Goal: Task Accomplishment & Management: Manage account settings

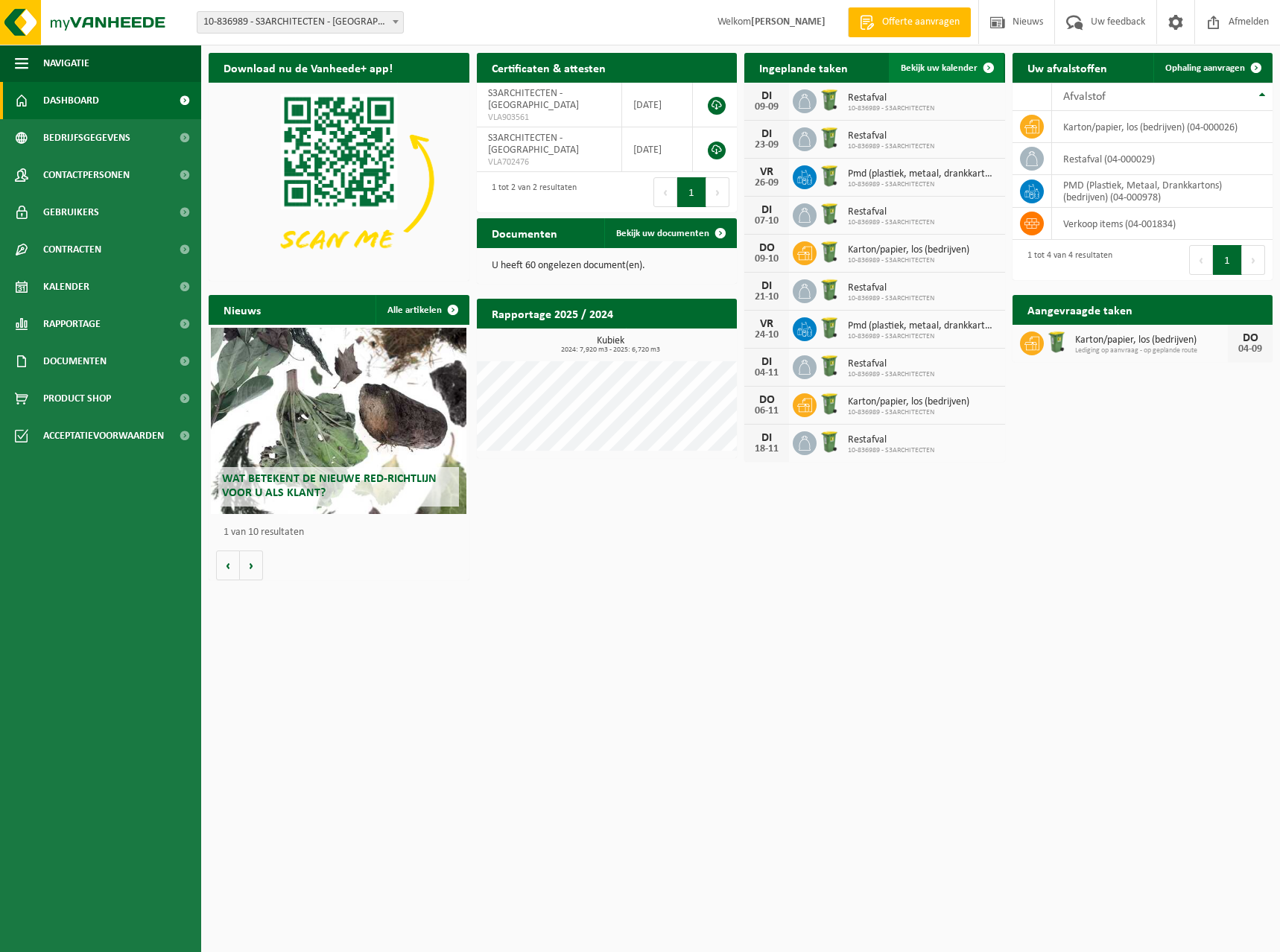
click at [966, 70] on span "Bekijk uw kalender" at bounding box center [940, 68] width 77 height 10
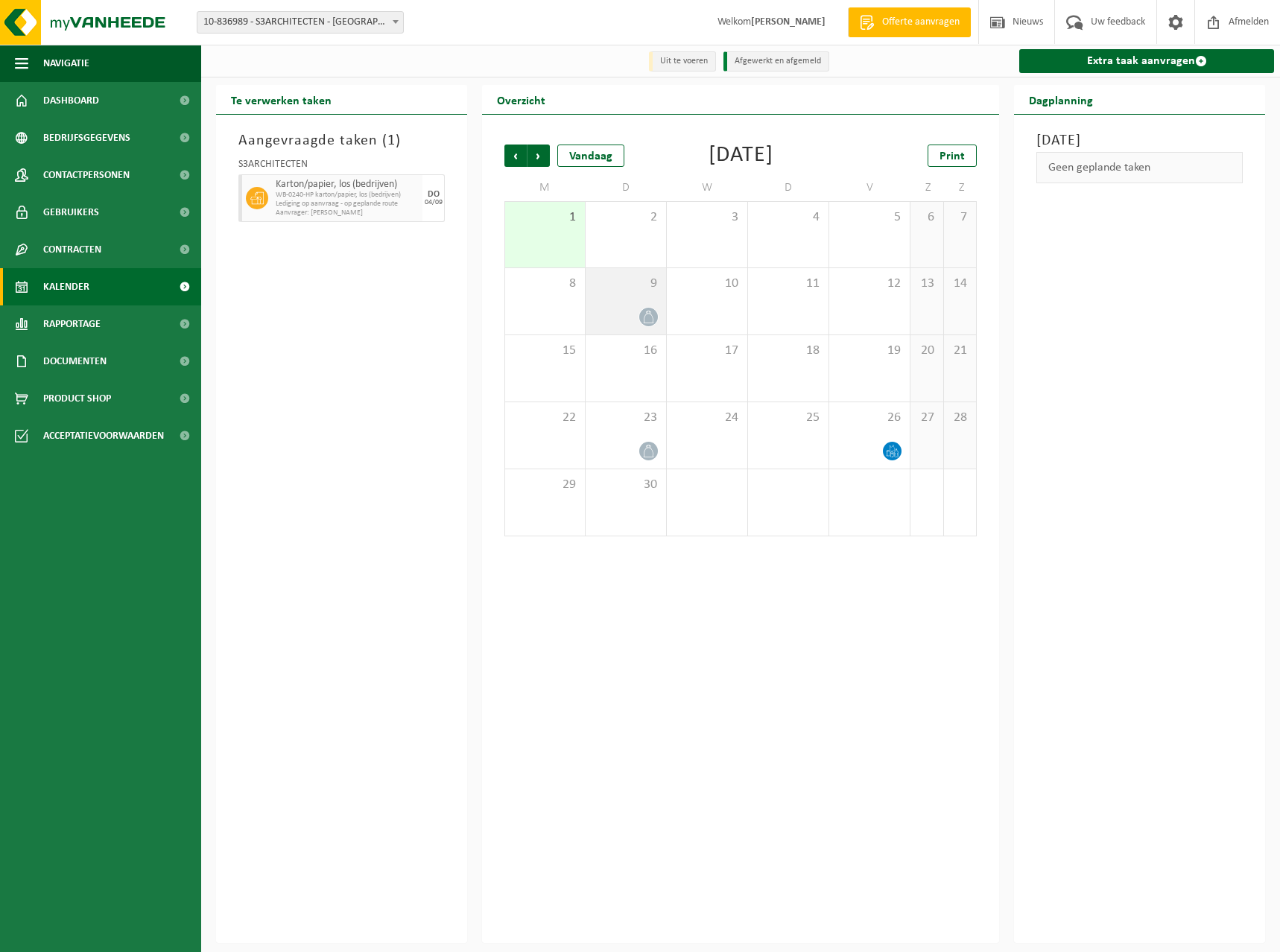
click at [650, 307] on div "9" at bounding box center [626, 301] width 81 height 66
click at [1237, 197] on span "button" at bounding box center [1232, 198] width 12 height 30
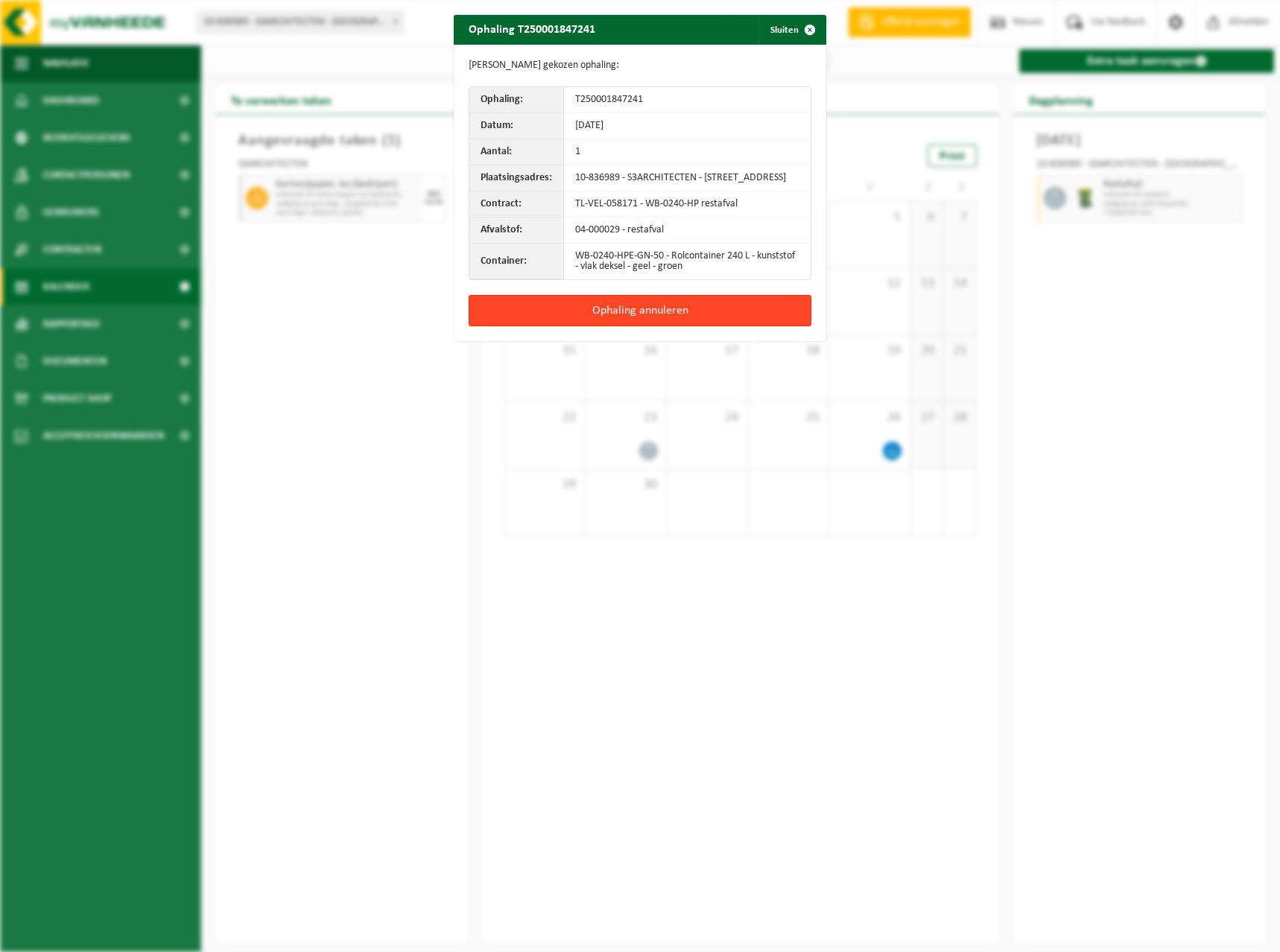
click at [724, 316] on button "Ophaling annuleren" at bounding box center [640, 311] width 343 height 31
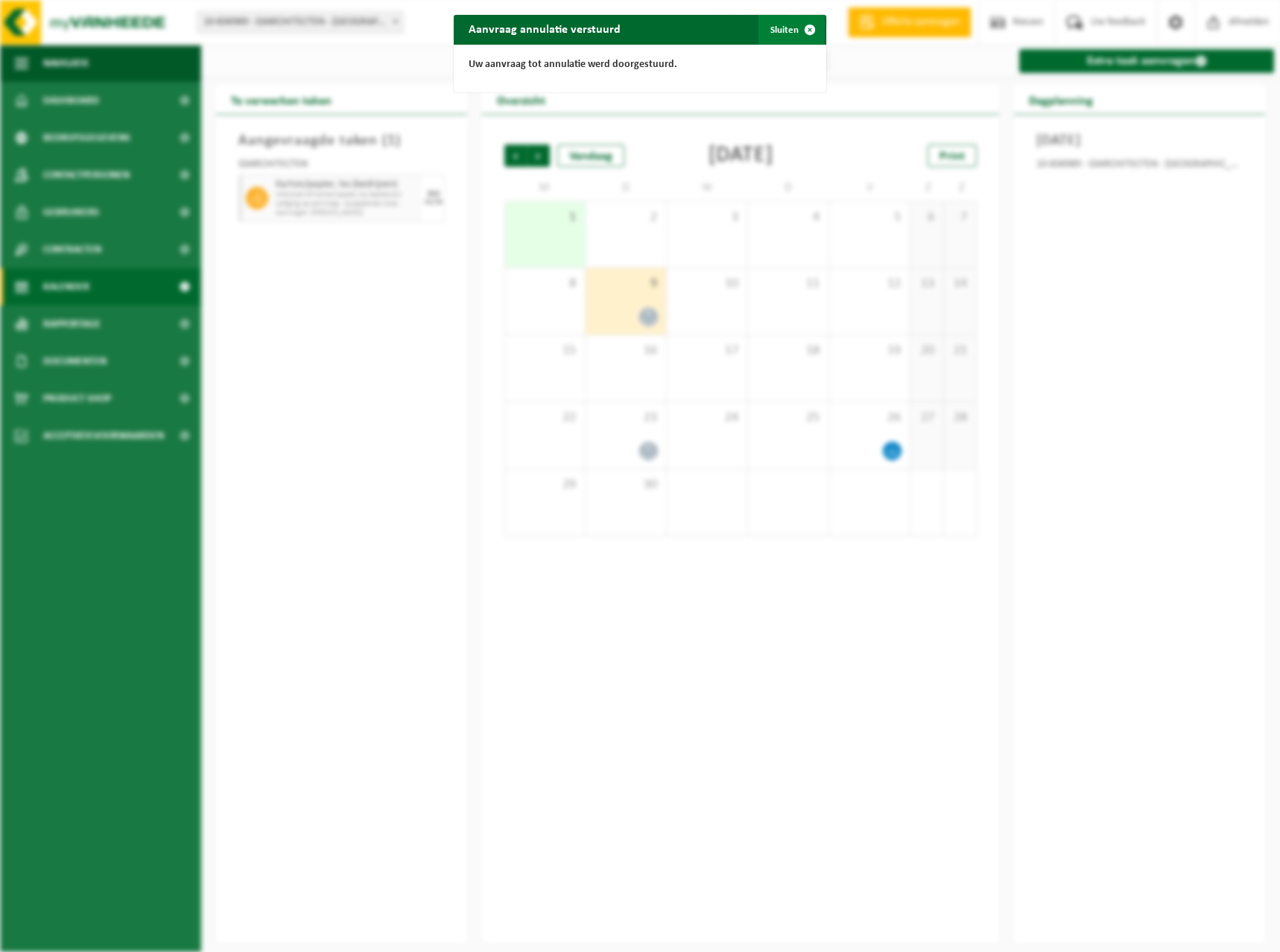
click at [782, 30] on button "Sluiten" at bounding box center [791, 29] width 66 height 30
